Goal: Task Accomplishment & Management: Manage account settings

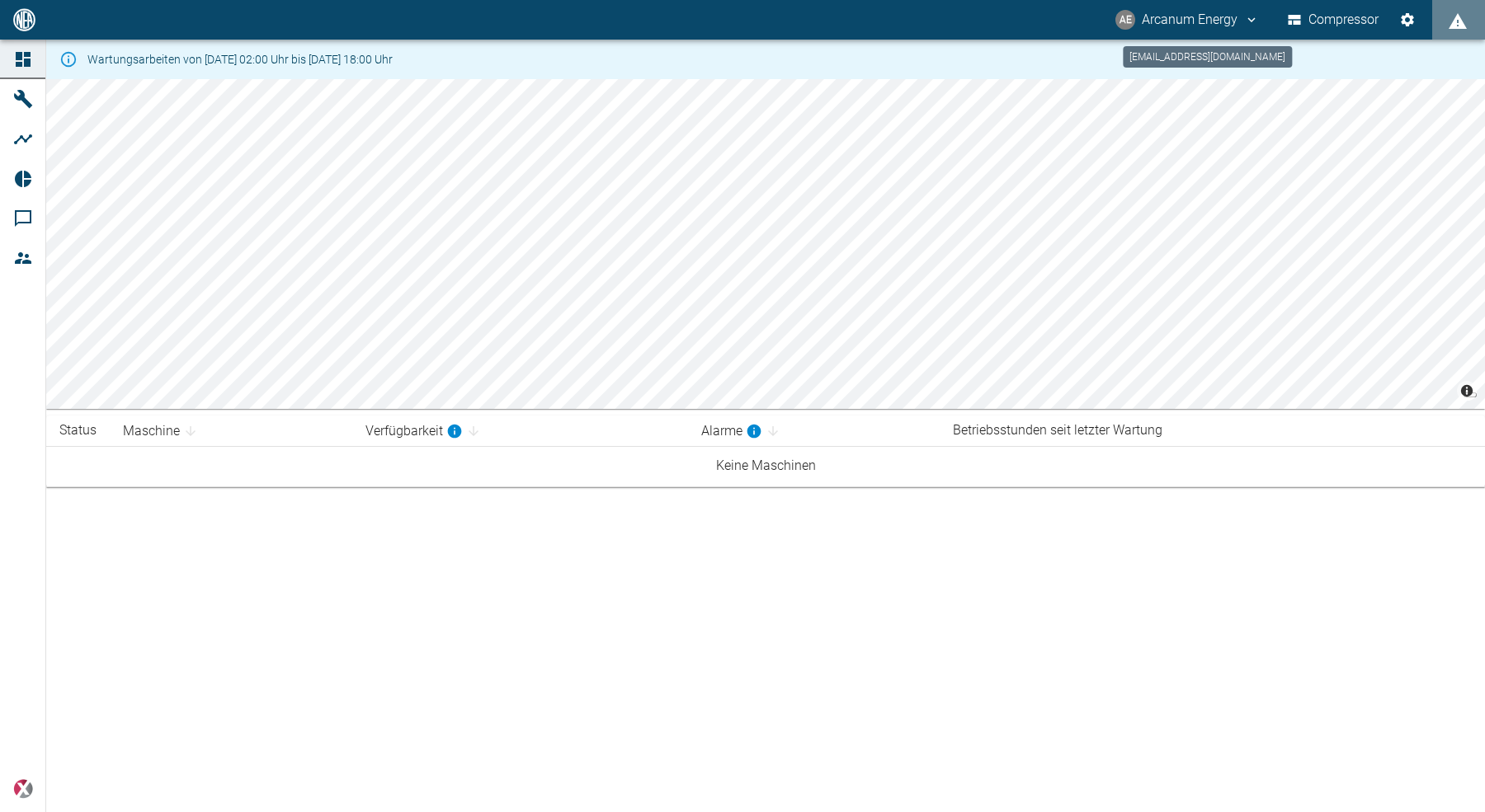
click at [1228, 27] on button "AE Arcanum Energy" at bounding box center [1188, 20] width 149 height 30
click at [1207, 73] on span "Ausloggen" at bounding box center [1217, 65] width 62 height 19
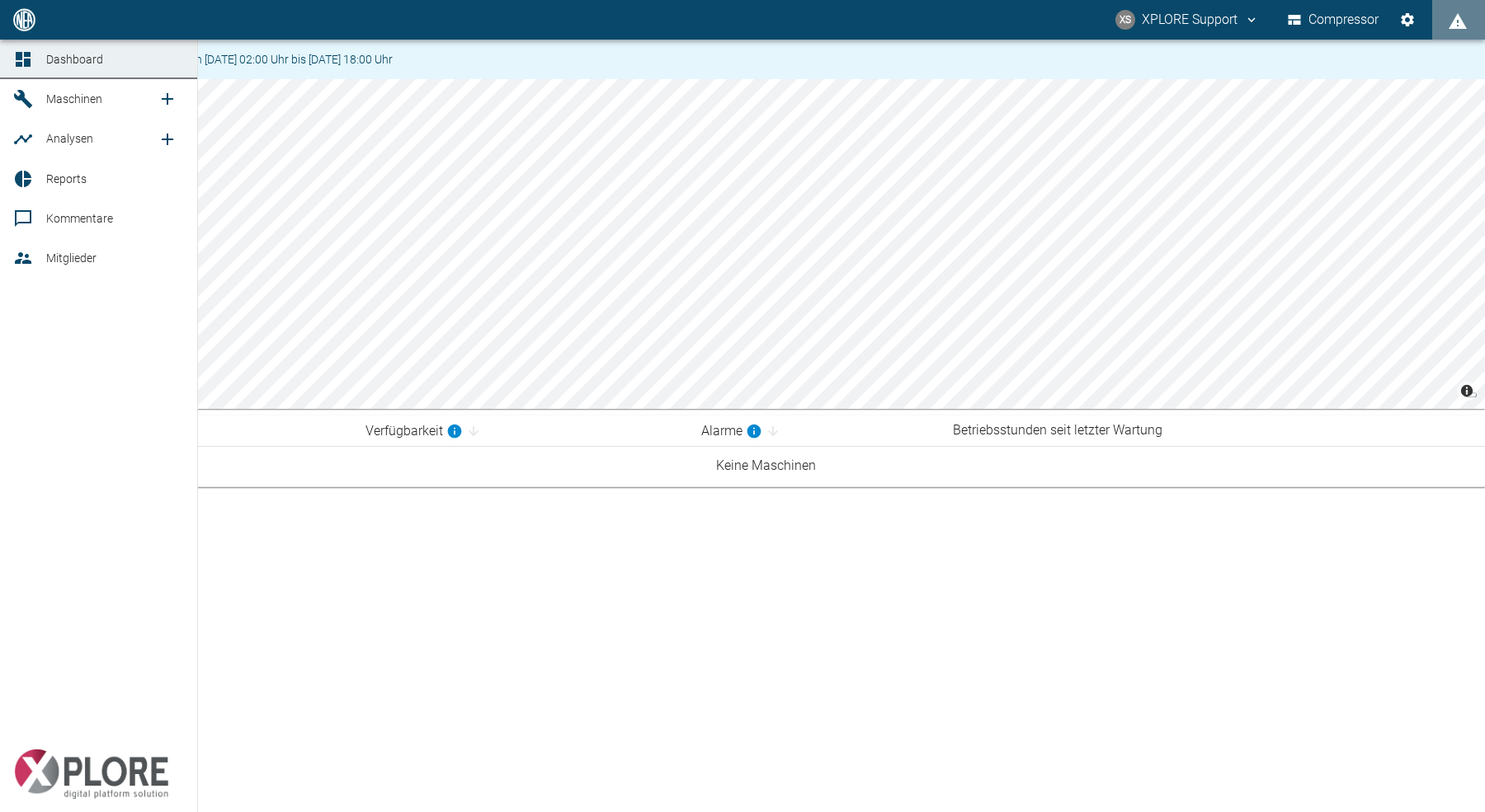
click at [22, 107] on icon at bounding box center [23, 99] width 19 height 19
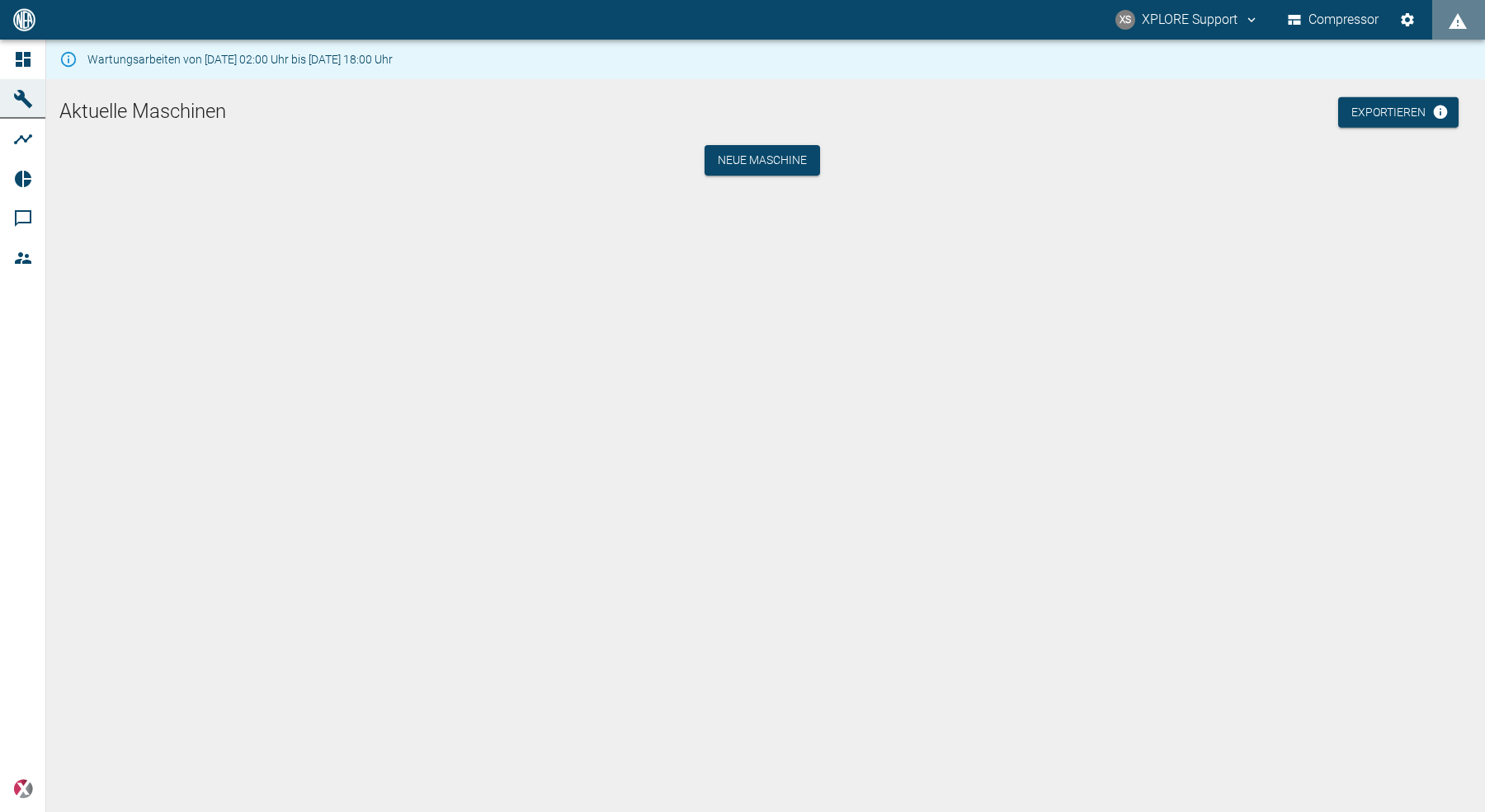
click at [241, 176] on div "Aktuelle Maschinen Exportieren Neue Maschine" at bounding box center [766, 464] width 1439 height 772
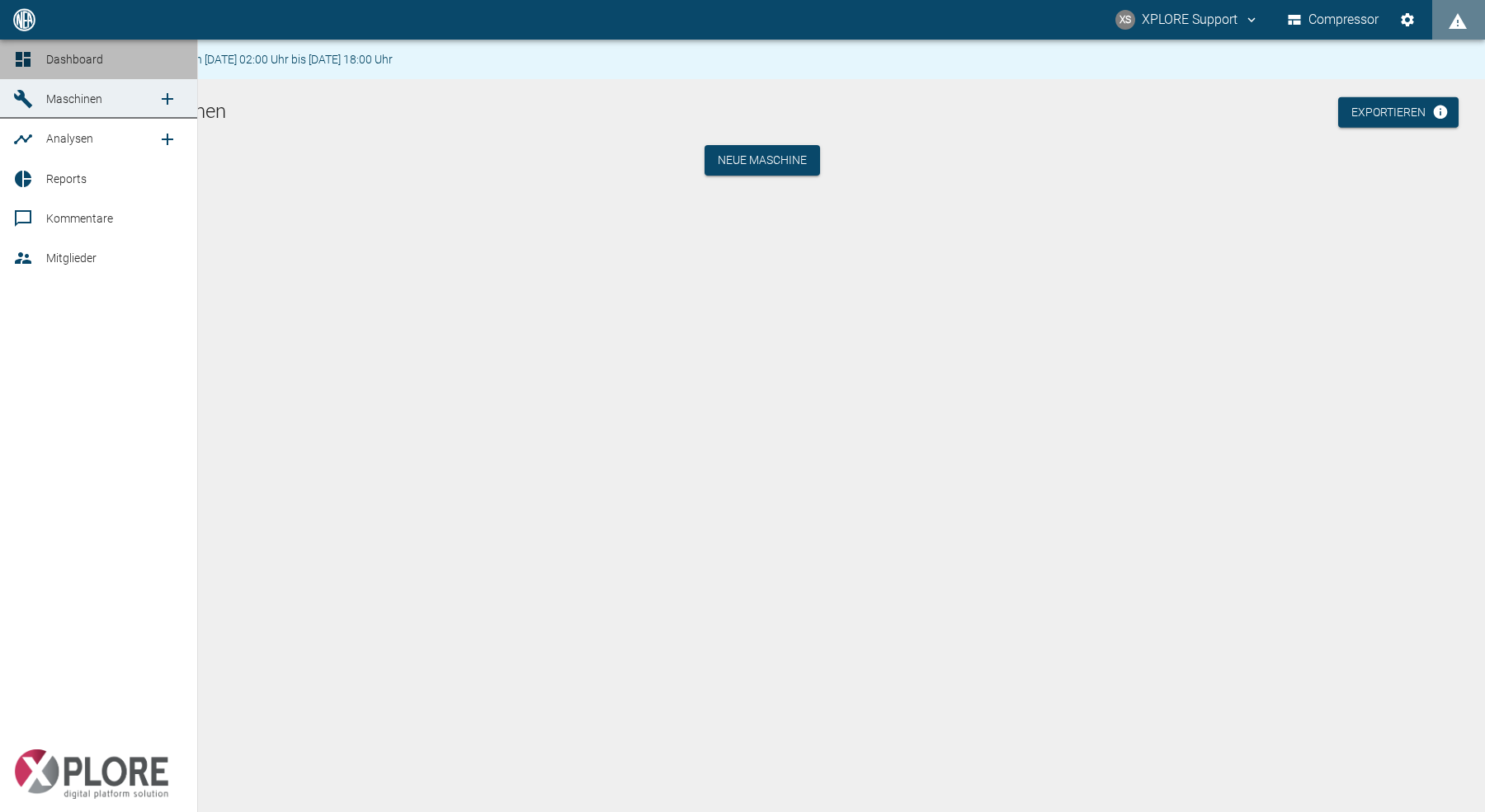
click at [35, 71] on link "Dashboard" at bounding box center [98, 59] width 197 height 40
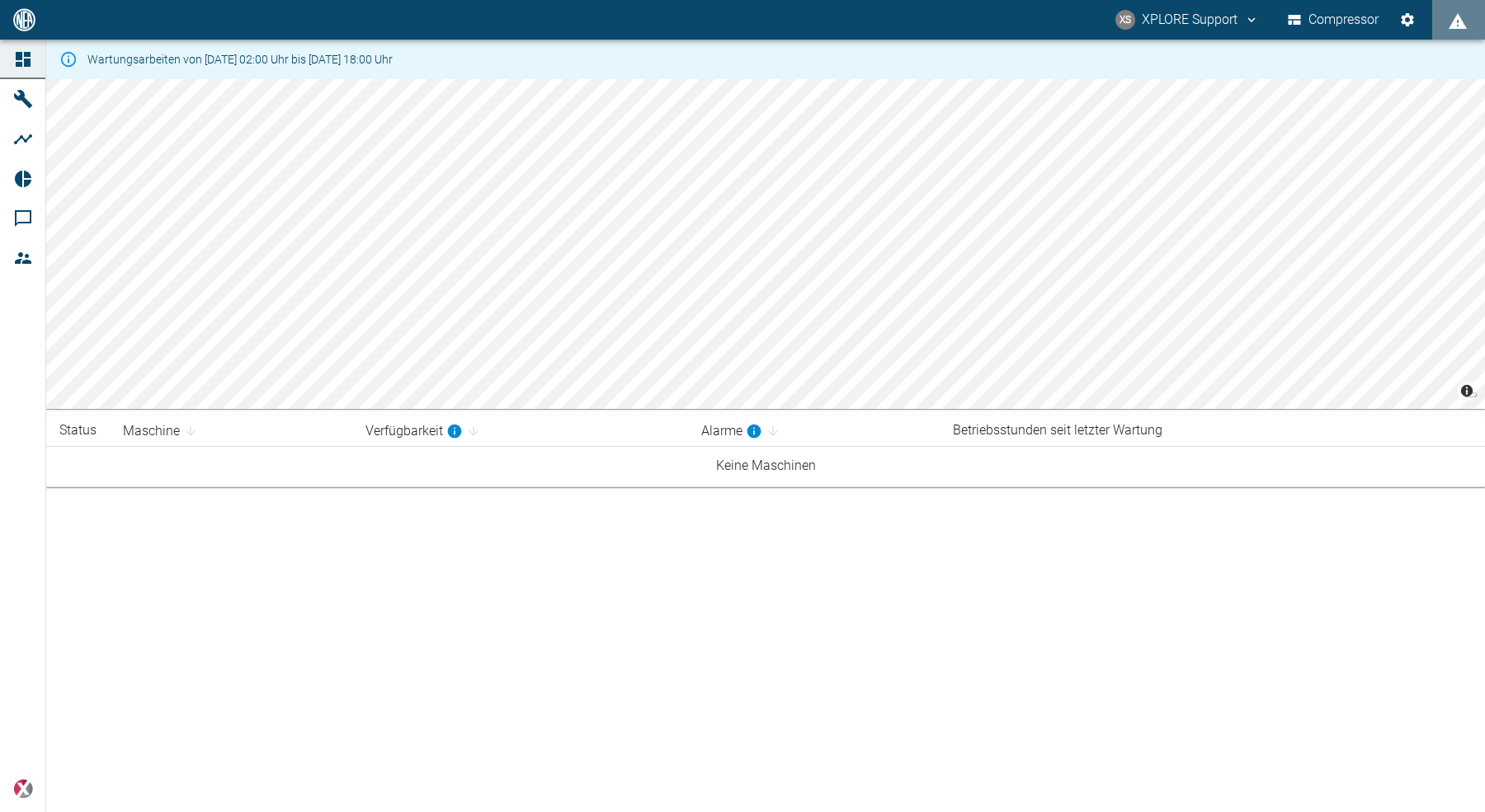
click at [768, 463] on td "Keine Maschinen" at bounding box center [766, 466] width 1439 height 41
click at [747, 511] on div "Wartungsarbeiten von 11.08.2025 02:00 Uhr bis 13.08.2025 18:00 Uhr © Carto © Op…" at bounding box center [742, 425] width 1485 height 772
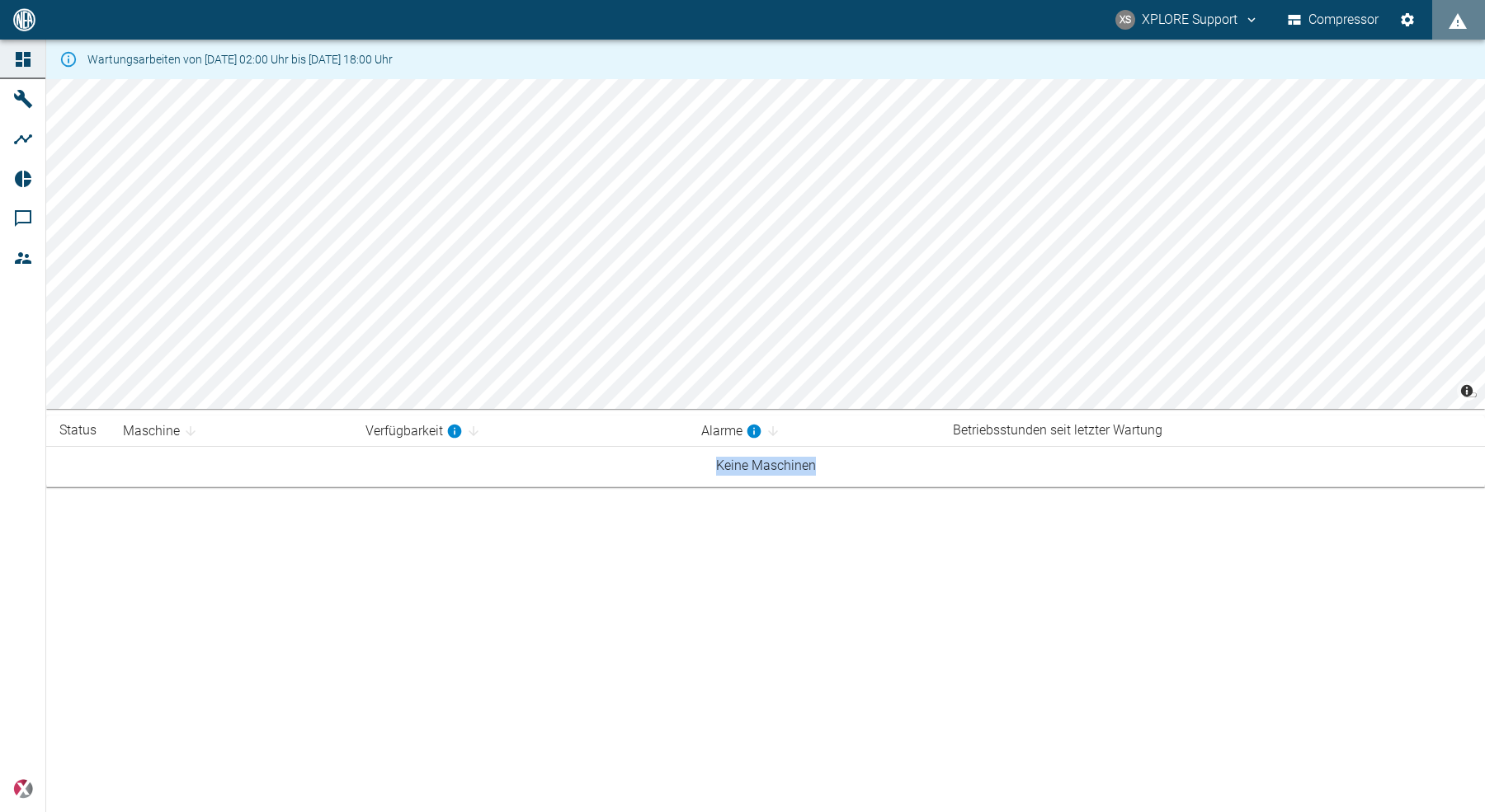
drag, startPoint x: 718, startPoint y: 465, endPoint x: 838, endPoint y: 468, distance: 120.0
click at [838, 468] on td "Keine Maschinen" at bounding box center [766, 466] width 1439 height 41
click at [644, 544] on div "Wartungsarbeiten von 11.08.2025 02:00 Uhr bis 13.08.2025 18:00 Uhr © Carto © Op…" at bounding box center [742, 425] width 1485 height 772
click at [535, 696] on div "Wartungsarbeiten von 11.08.2025 02:00 Uhr bis 13.08.2025 18:00 Uhr © Carto © Op…" at bounding box center [742, 425] width 1485 height 772
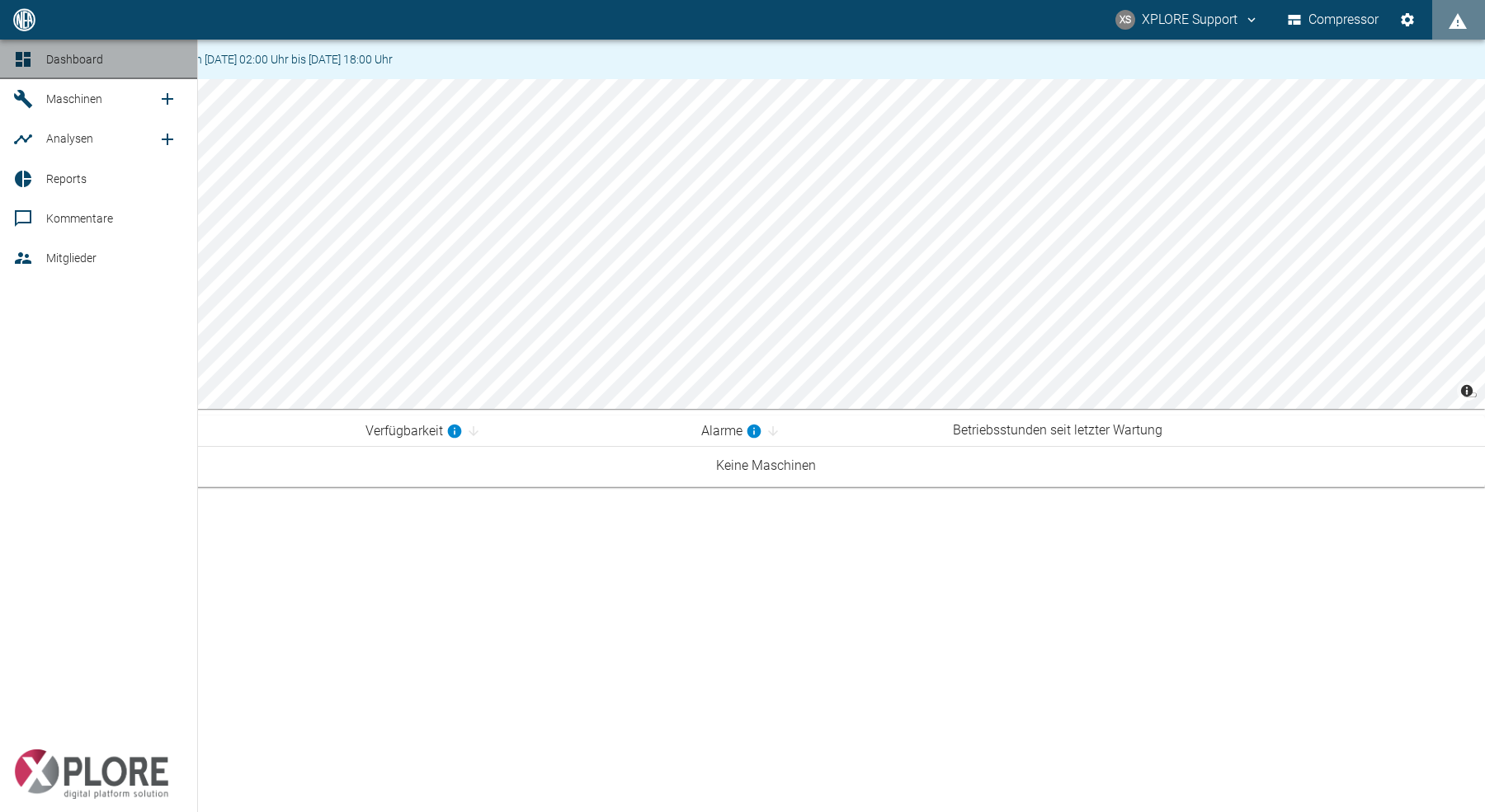
click at [16, 53] on icon at bounding box center [23, 59] width 15 height 15
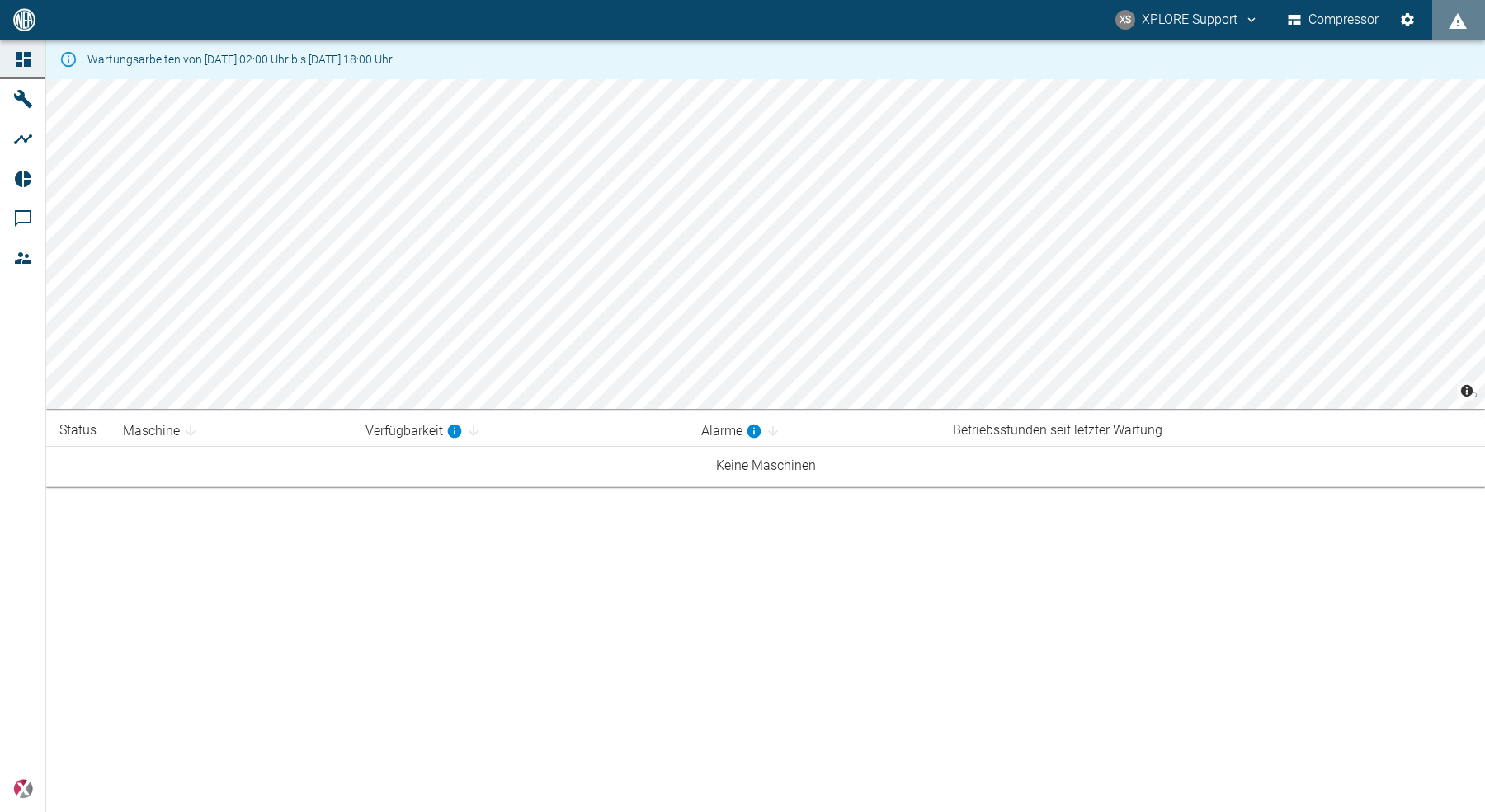
click at [496, 573] on div "Wartungsarbeiten von 11.08.2025 02:00 Uhr bis 13.08.2025 18:00 Uhr © Carto © Op…" at bounding box center [742, 425] width 1485 height 772
click at [1227, 29] on button "XS XPLORE Support" at bounding box center [1188, 20] width 149 height 30
